Goal: Information Seeking & Learning: Compare options

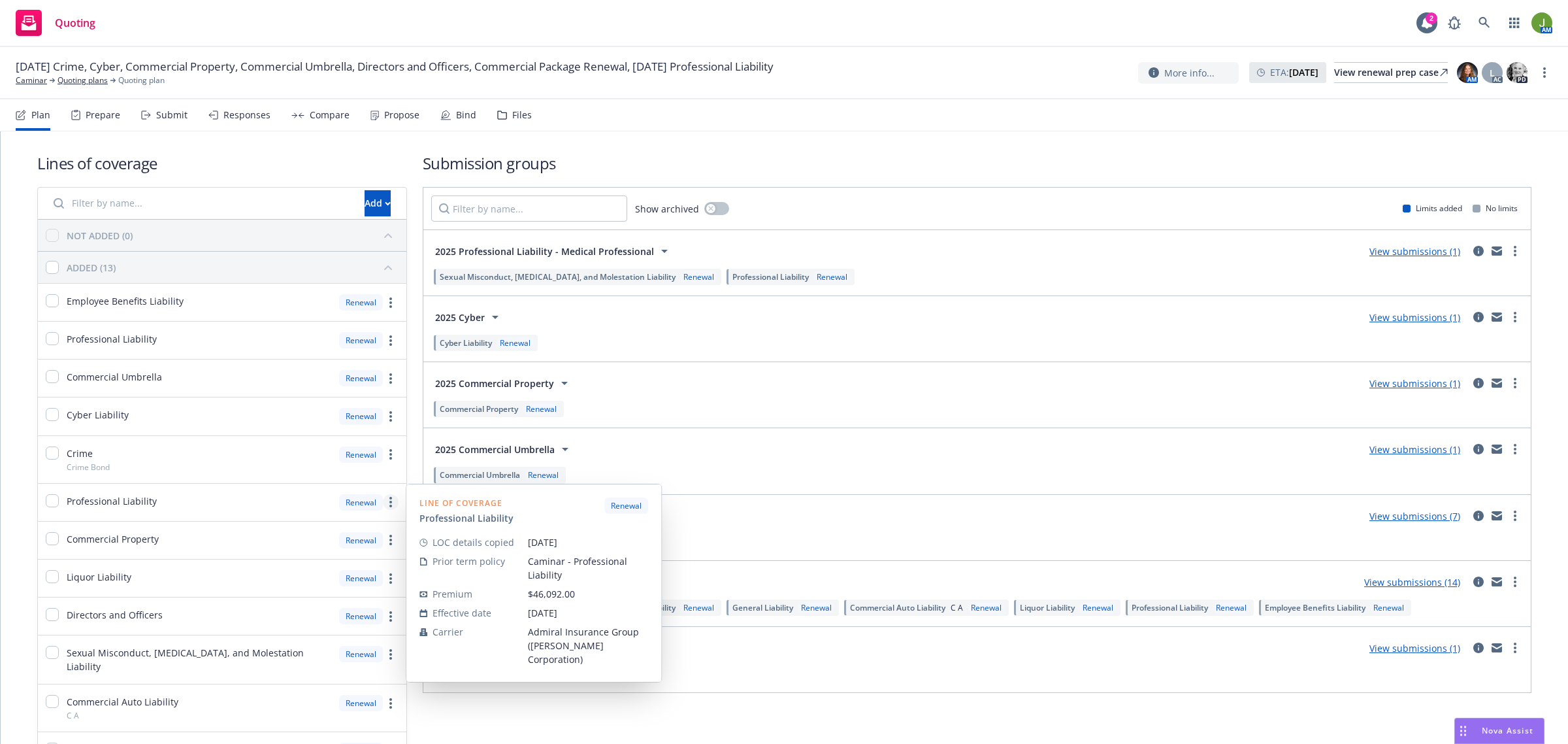
click at [390, 503] on link "more" at bounding box center [391, 502] width 16 height 16
click at [376, 557] on span "Copy coverage details from prior term" at bounding box center [295, 560] width 198 height 12
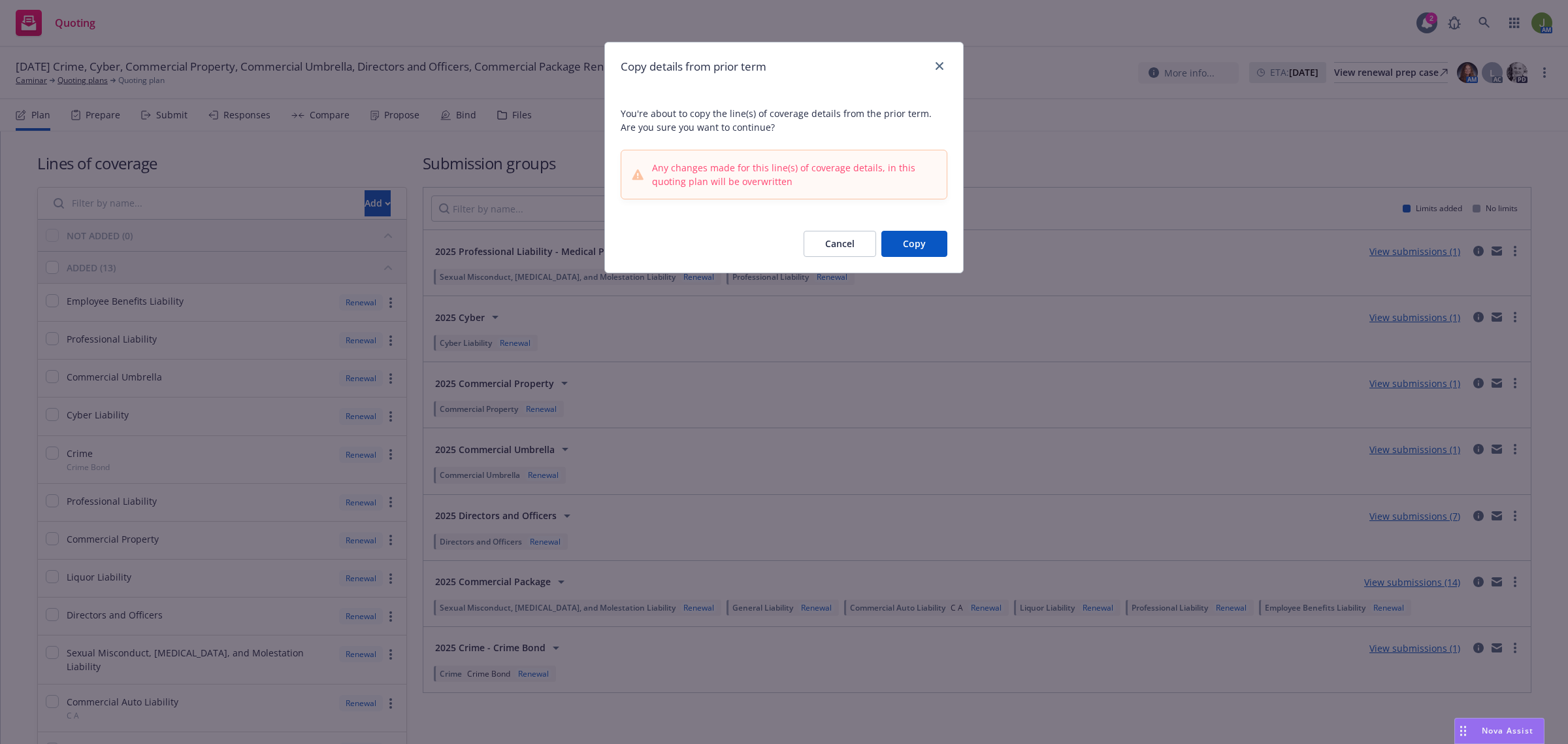
click at [913, 240] on button "Copy" at bounding box center [914, 243] width 66 height 26
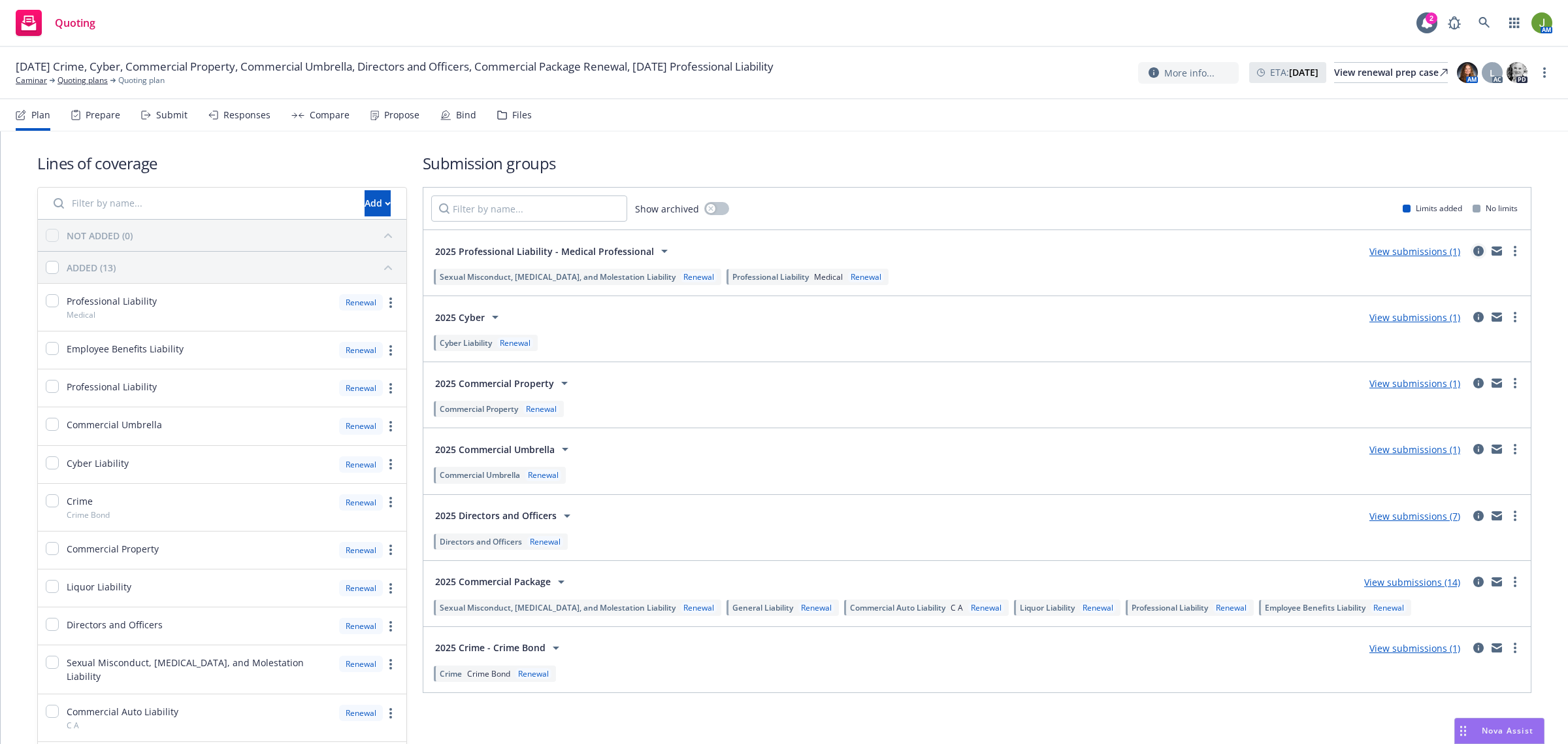
click at [1473, 251] on icon "circleInformation" at bounding box center [1478, 251] width 11 height 11
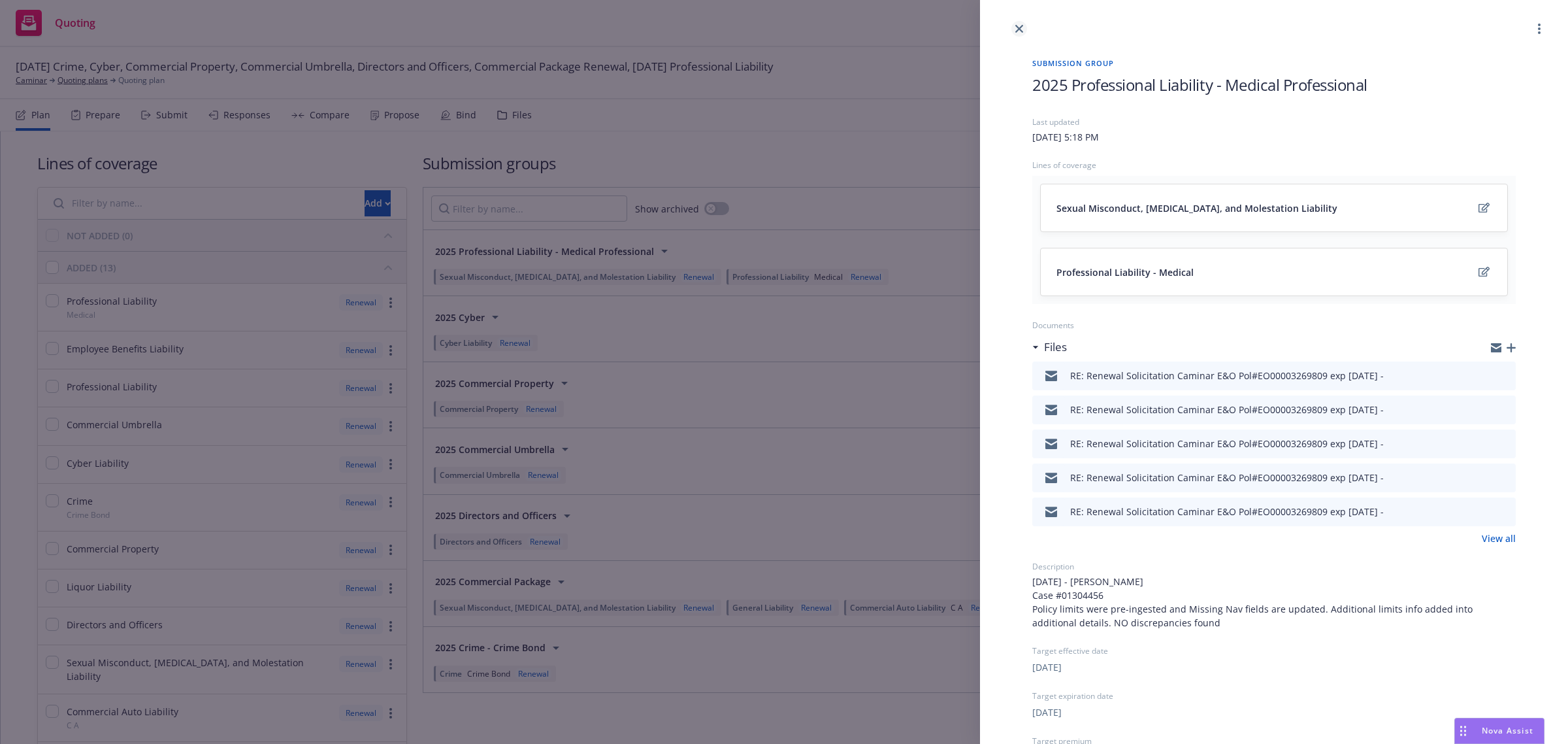
click at [1020, 28] on icon "close" at bounding box center [1019, 28] width 8 height 8
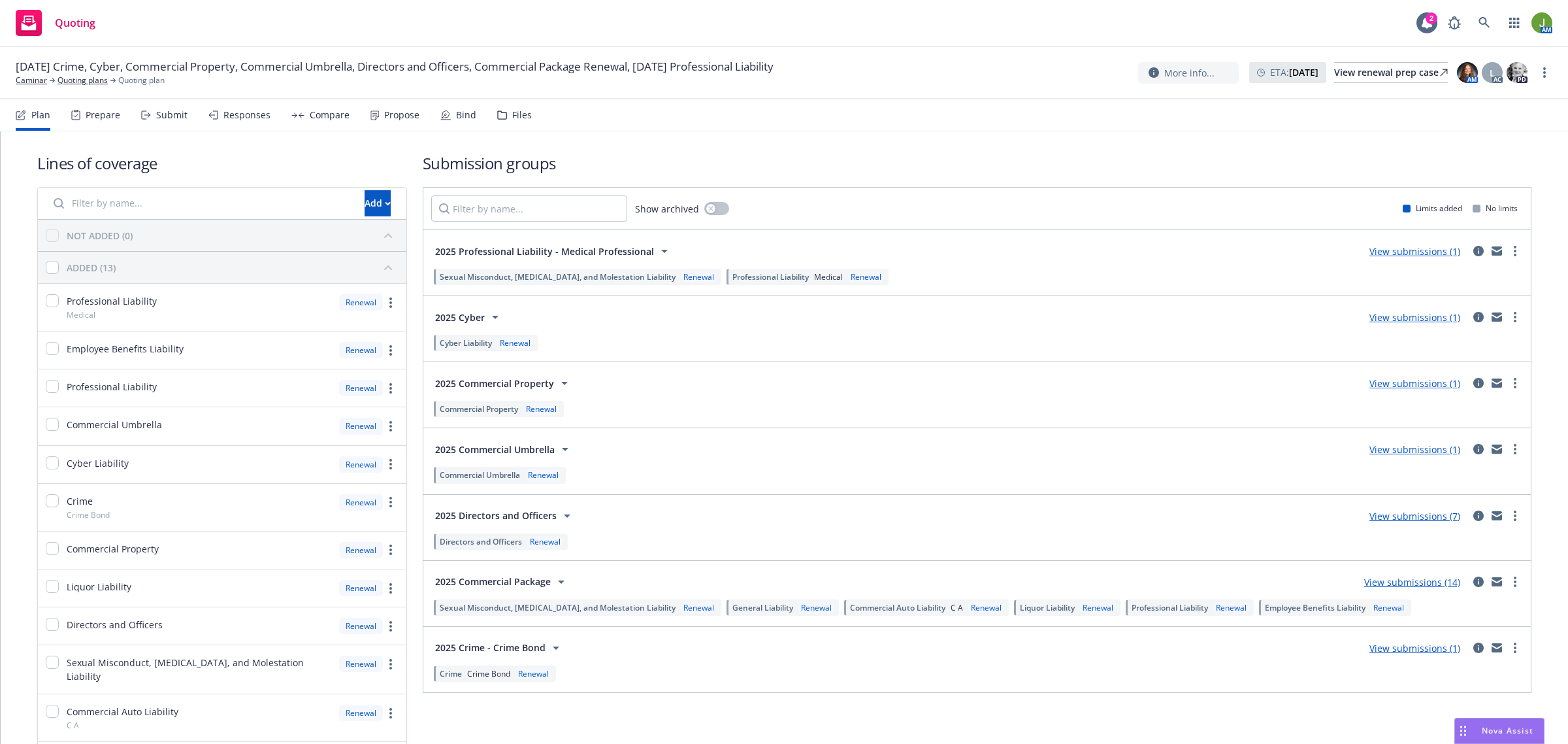
click at [1383, 251] on link "View submissions (1)" at bounding box center [1415, 251] width 91 height 12
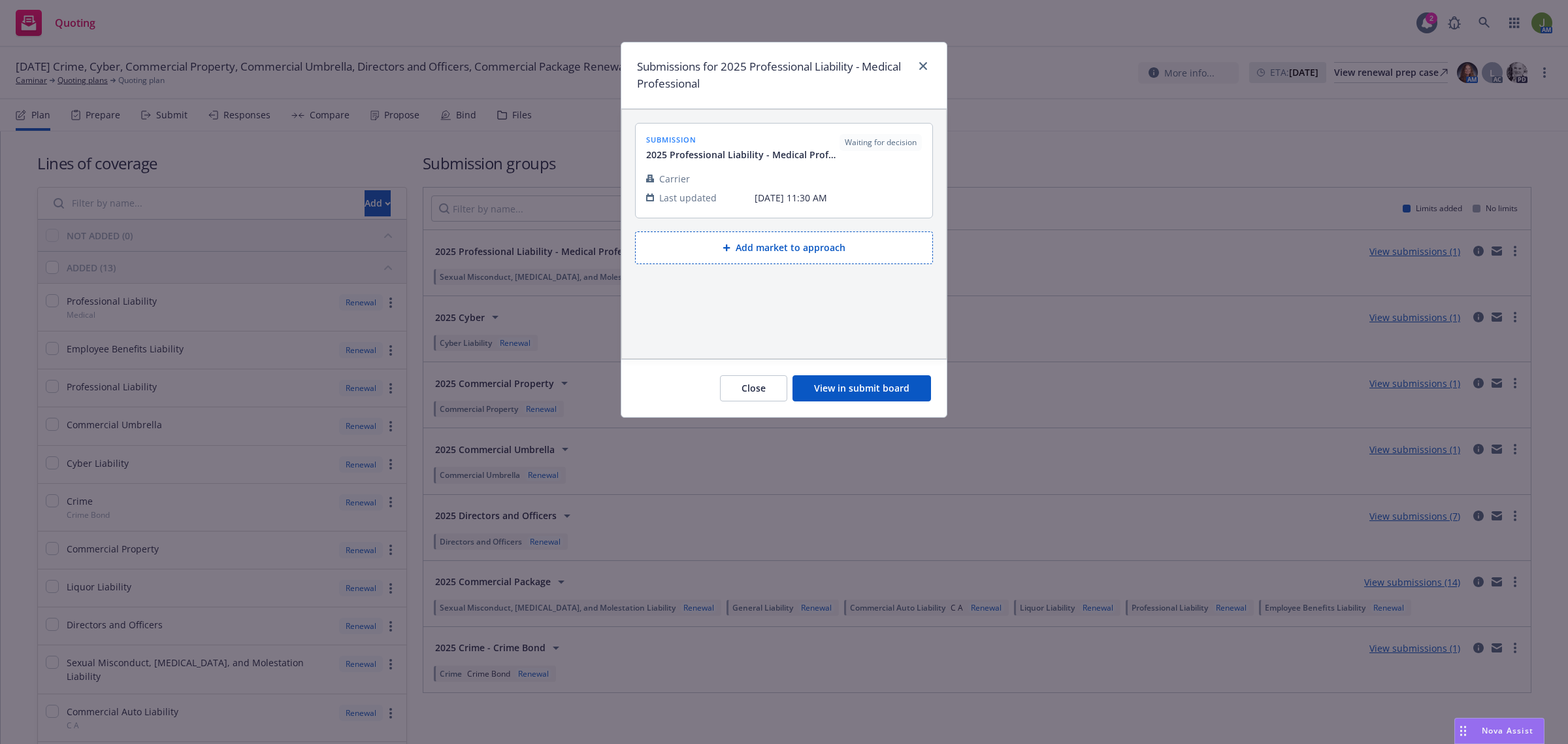
click at [866, 389] on button "View in submit board" at bounding box center [862, 388] width 139 height 26
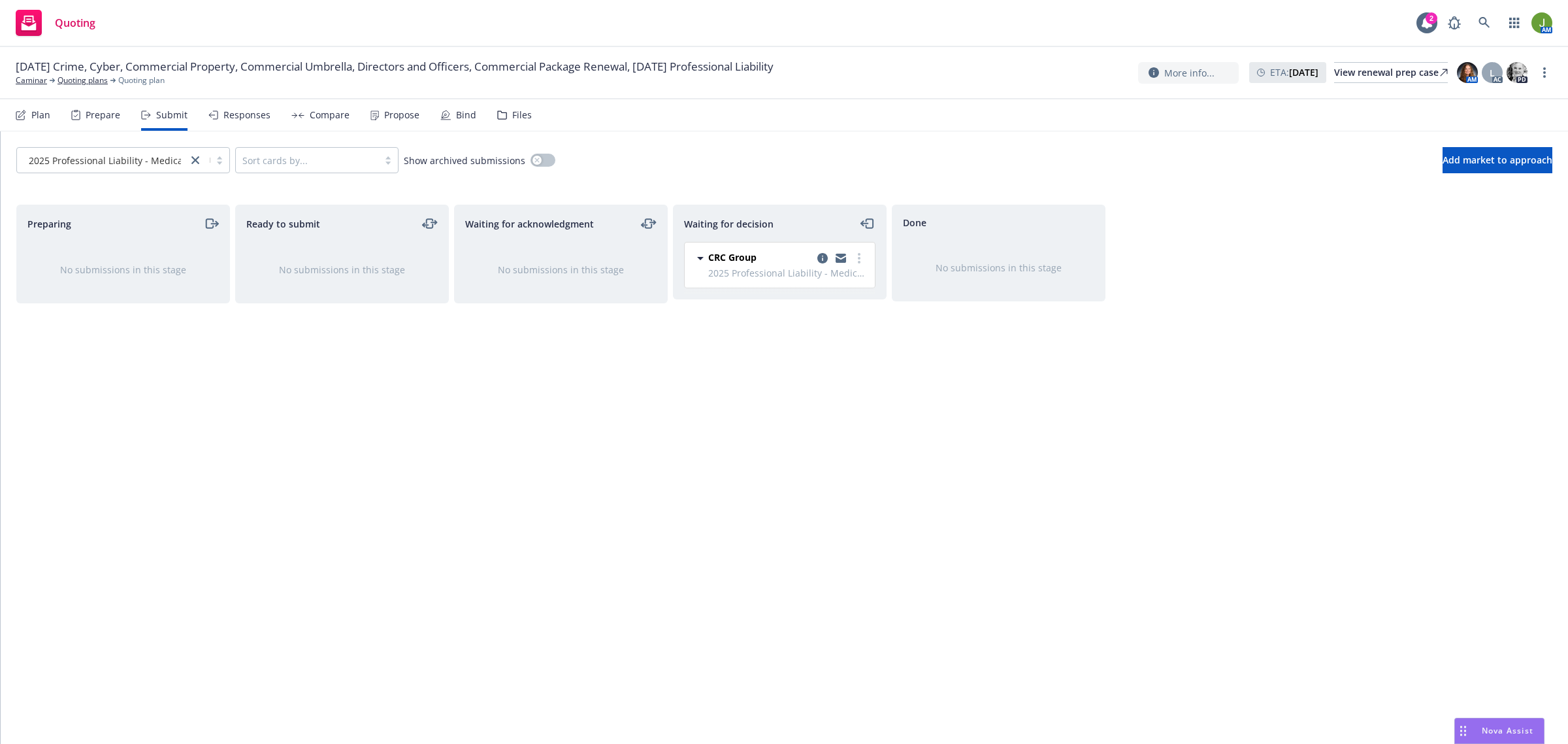
click at [304, 119] on div "Compare" at bounding box center [320, 115] width 58 height 31
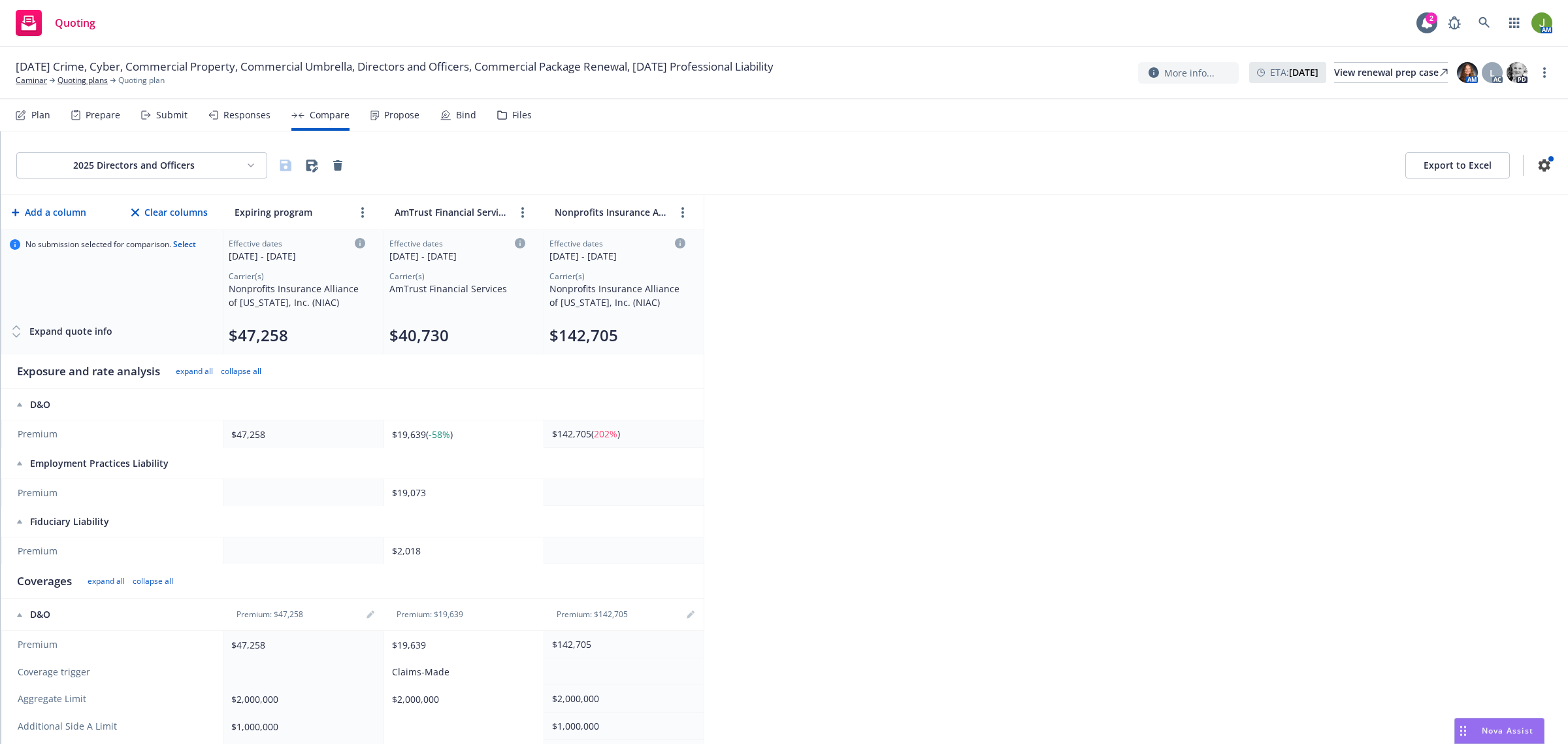
click at [178, 173] on html "Quoting 2 AM [DATE] Crime, Cyber, Commercial Property, Commercial Umbrella, Dir…" at bounding box center [784, 372] width 1568 height 744
click at [570, 181] on html "Quoting 2 AM [DATE] Crime, Cyber, Commercial Property, Commercial Umbrella, Dir…" at bounding box center [784, 372] width 1568 height 744
click at [90, 82] on link "Quoting plans" at bounding box center [83, 80] width 51 height 12
